Goal: Share content

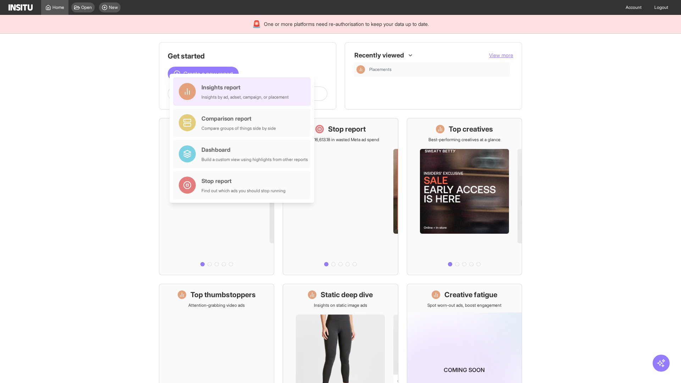
click at [244, 92] on div "Insights report Insights by ad, adset, campaign, or placement" at bounding box center [245, 91] width 87 height 17
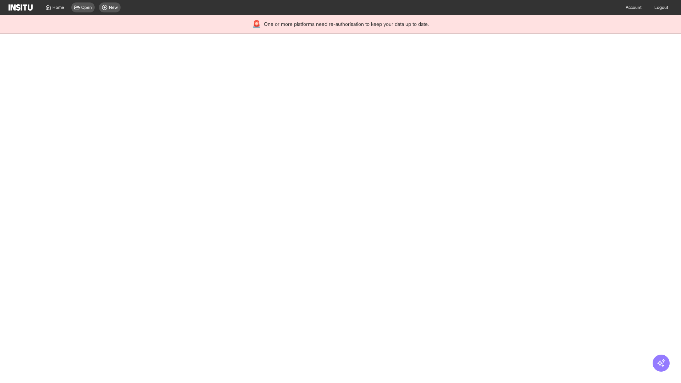
select select "**"
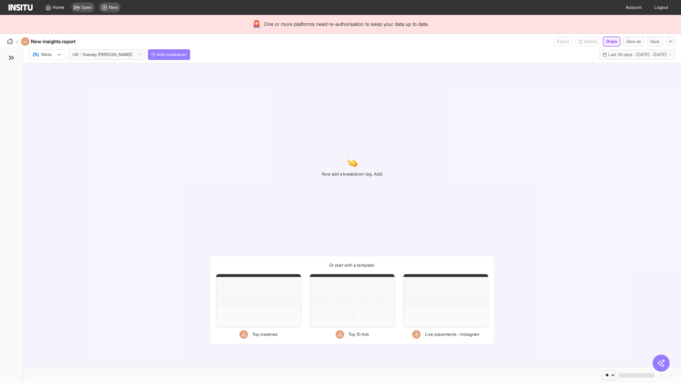
click at [609, 42] on button "Share" at bounding box center [611, 42] width 17 height 10
